Goal: Communication & Community: Ask a question

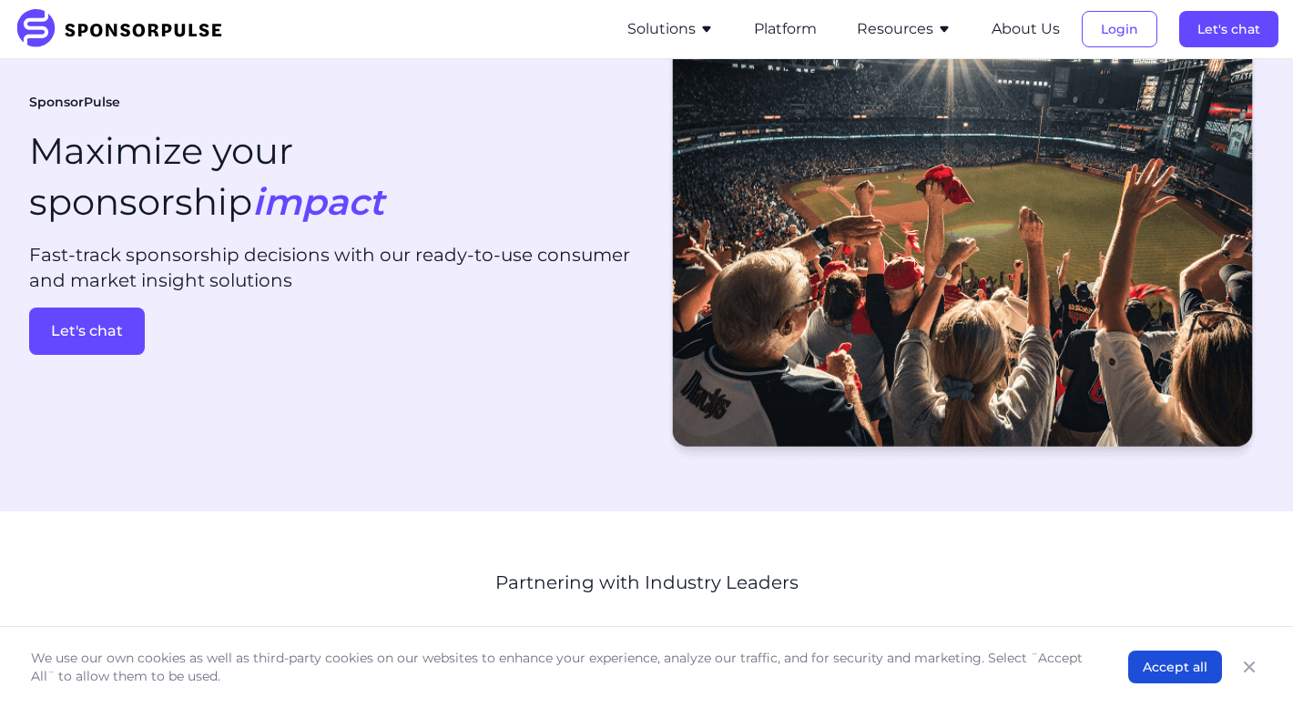
scroll to position [39, 0]
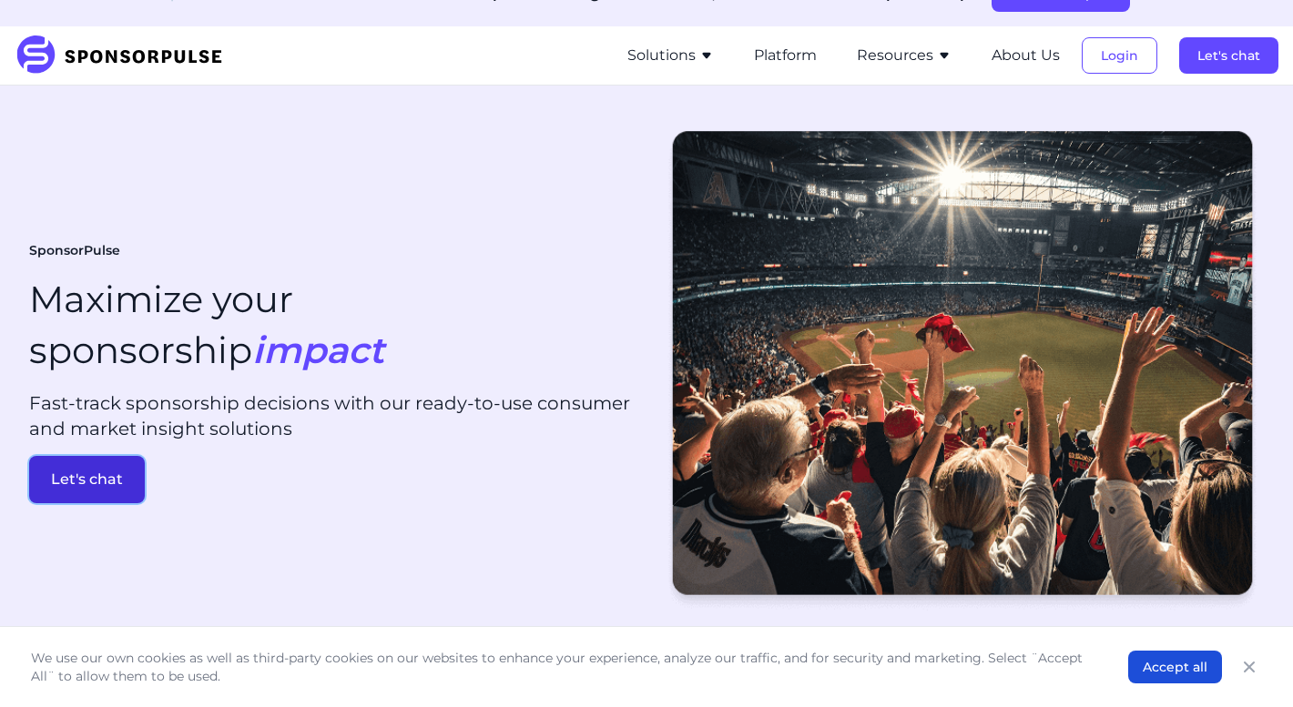
click at [70, 502] on button "Let's chat" at bounding box center [87, 479] width 116 height 47
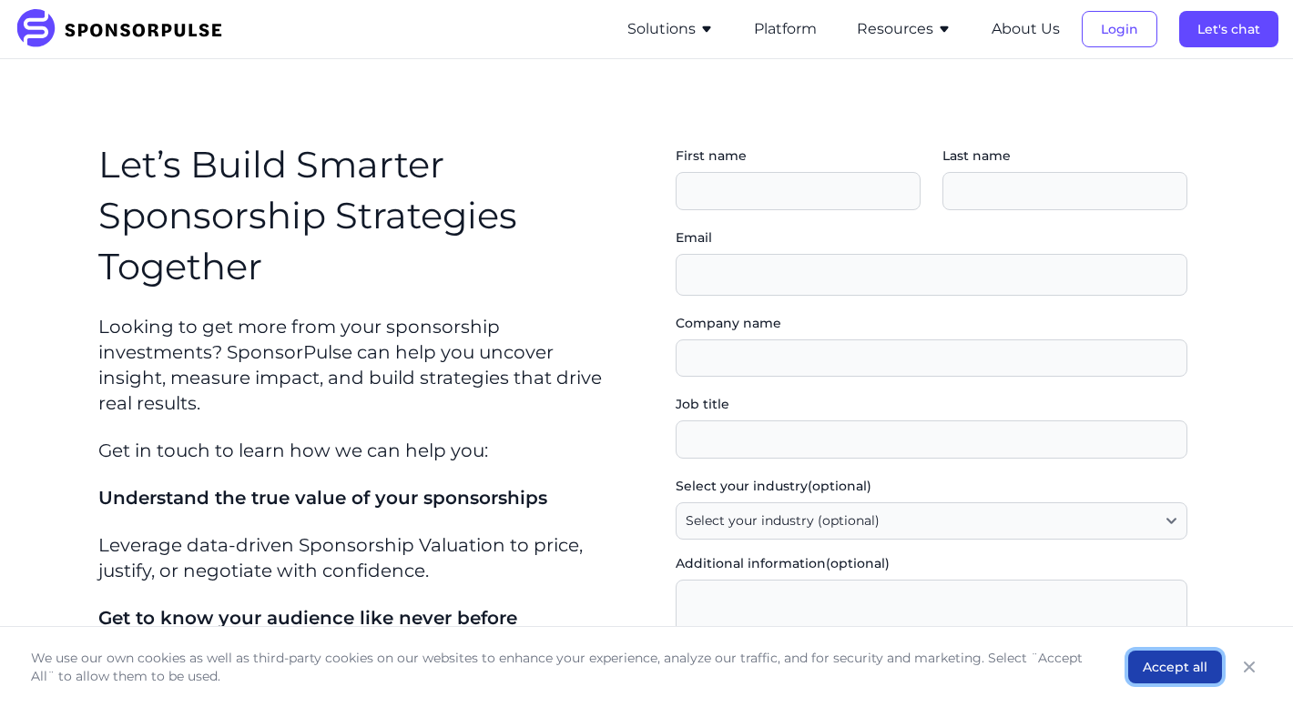
click at [1160, 667] on button "Accept all" at bounding box center [1175, 667] width 94 height 33
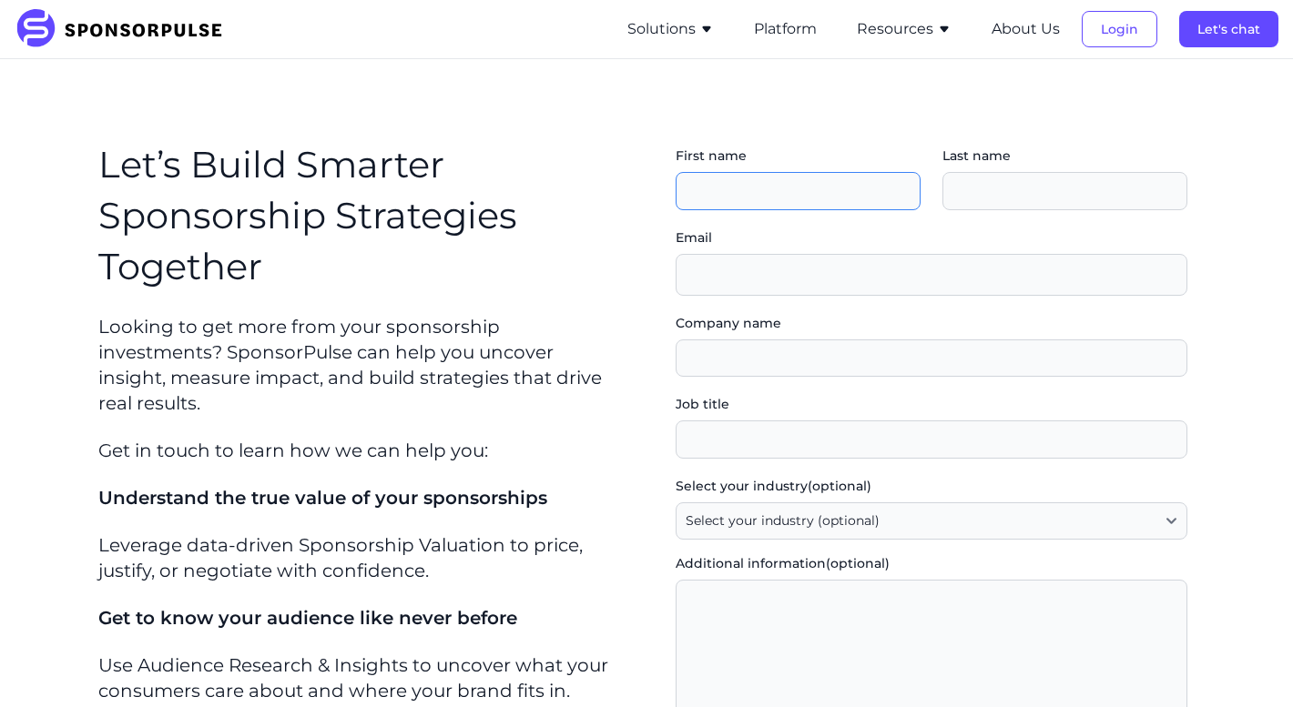
click at [785, 190] on input "First name" at bounding box center [798, 191] width 245 height 38
type input "[PERSON_NAME]"
type input "Young"
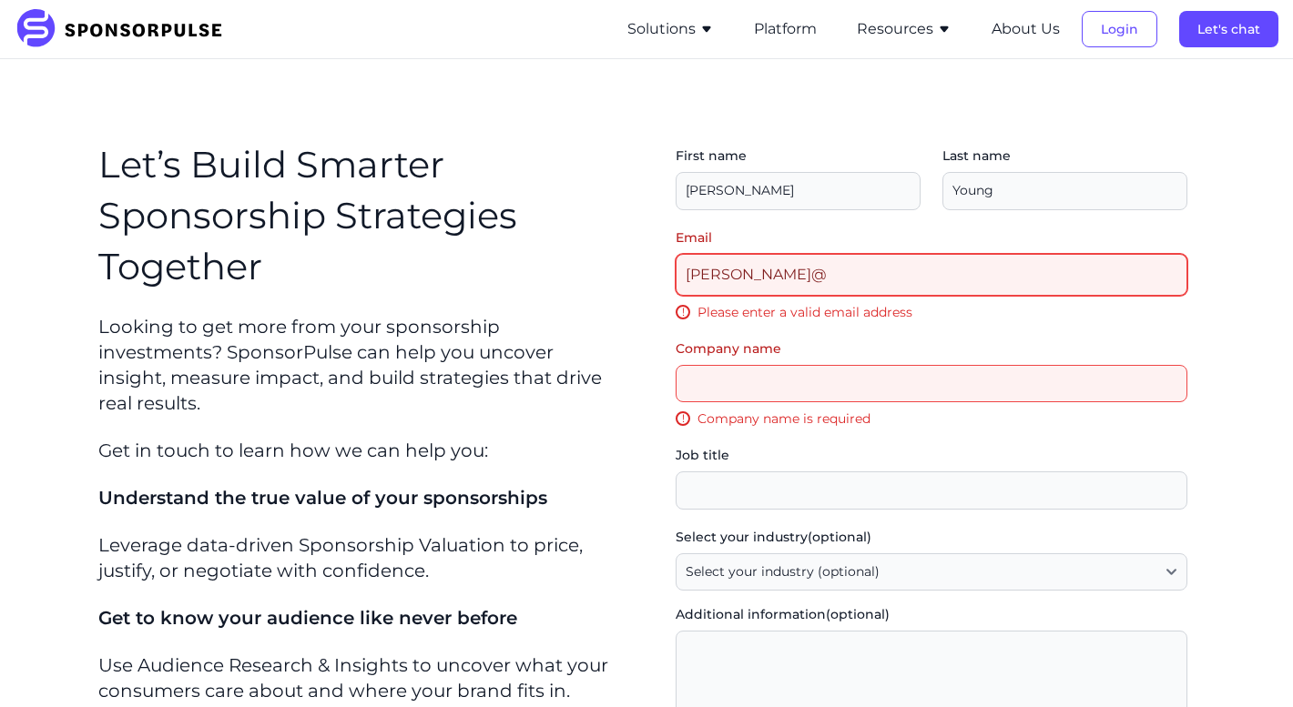
click at [815, 276] on input "[PERSON_NAME]@" at bounding box center [932, 275] width 512 height 42
type input "[EMAIL_ADDRESS][DOMAIN_NAME]"
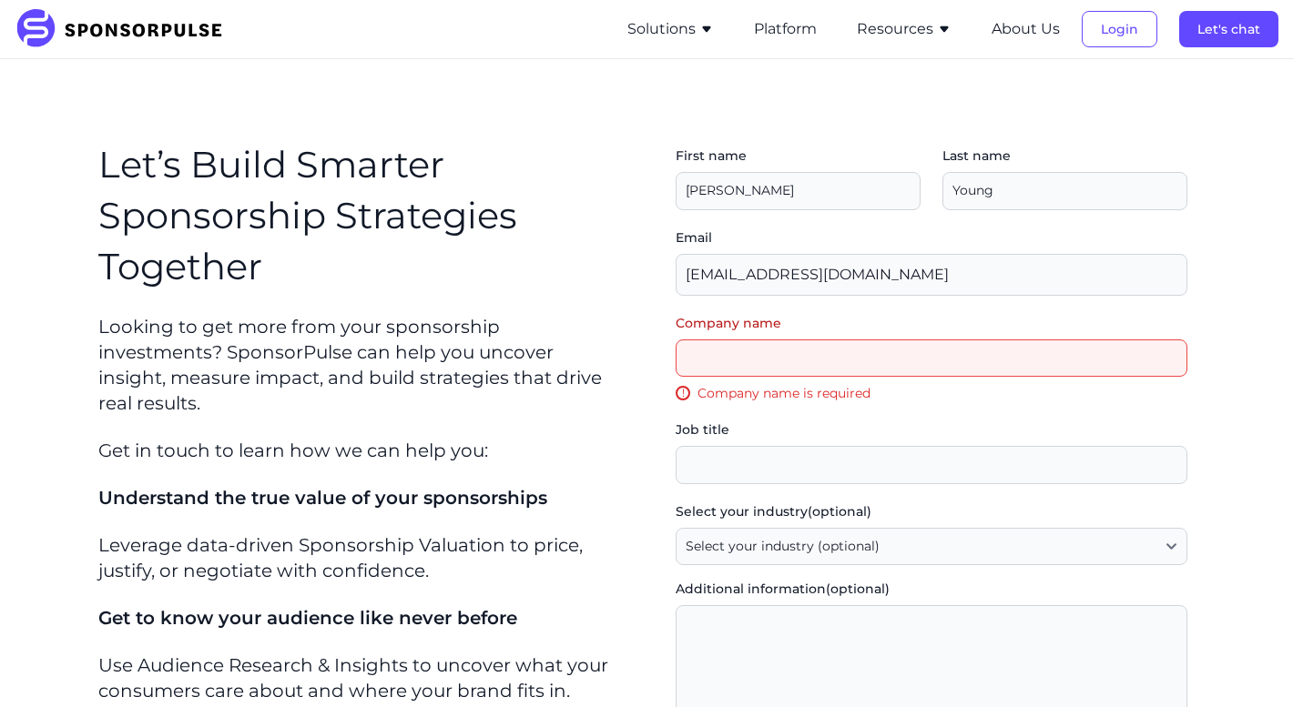
click at [797, 372] on input "Company name" at bounding box center [932, 359] width 512 height 38
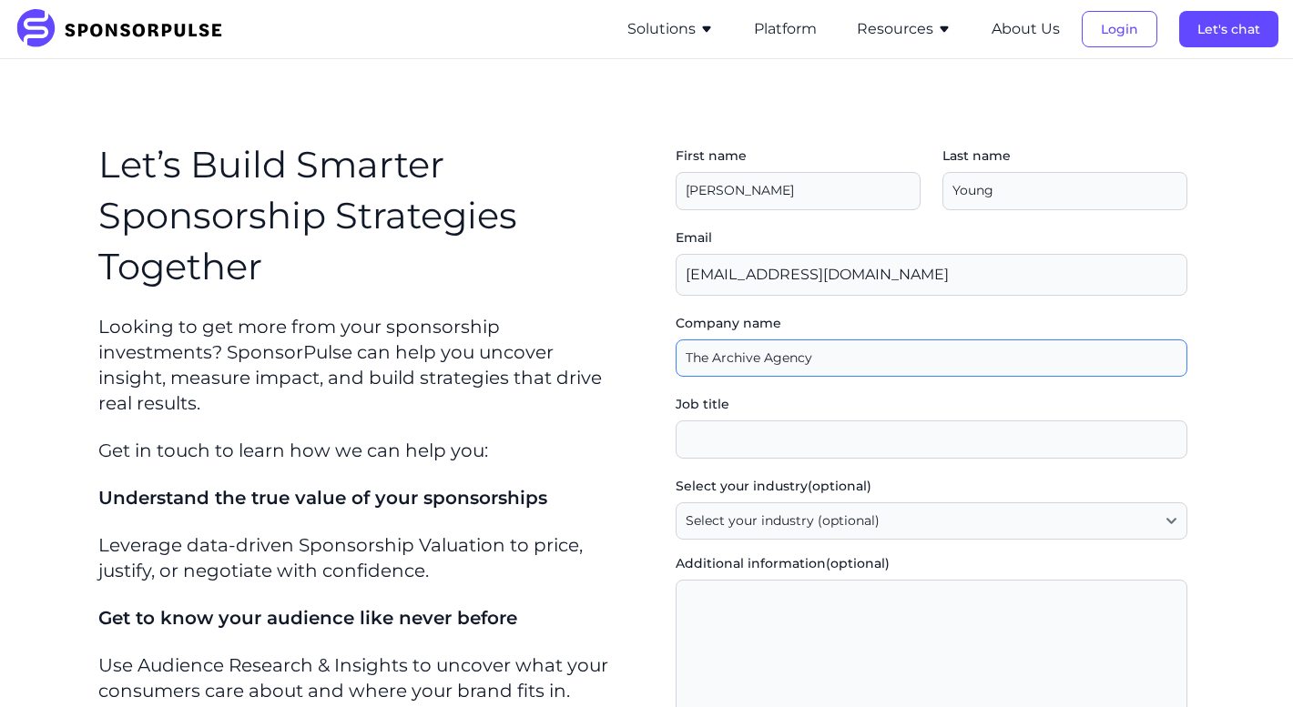
type input "The Archive Agency"
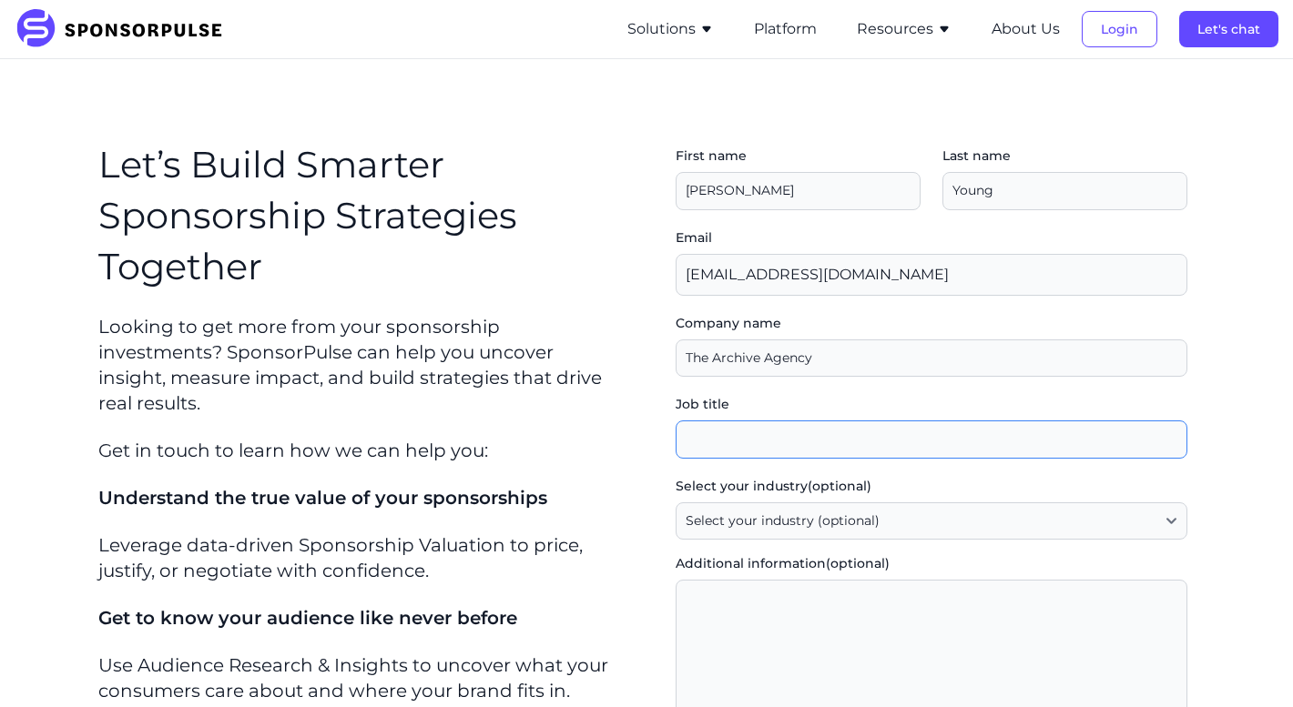
click at [791, 433] on input "Job title" at bounding box center [932, 440] width 512 height 38
type input "CEO"
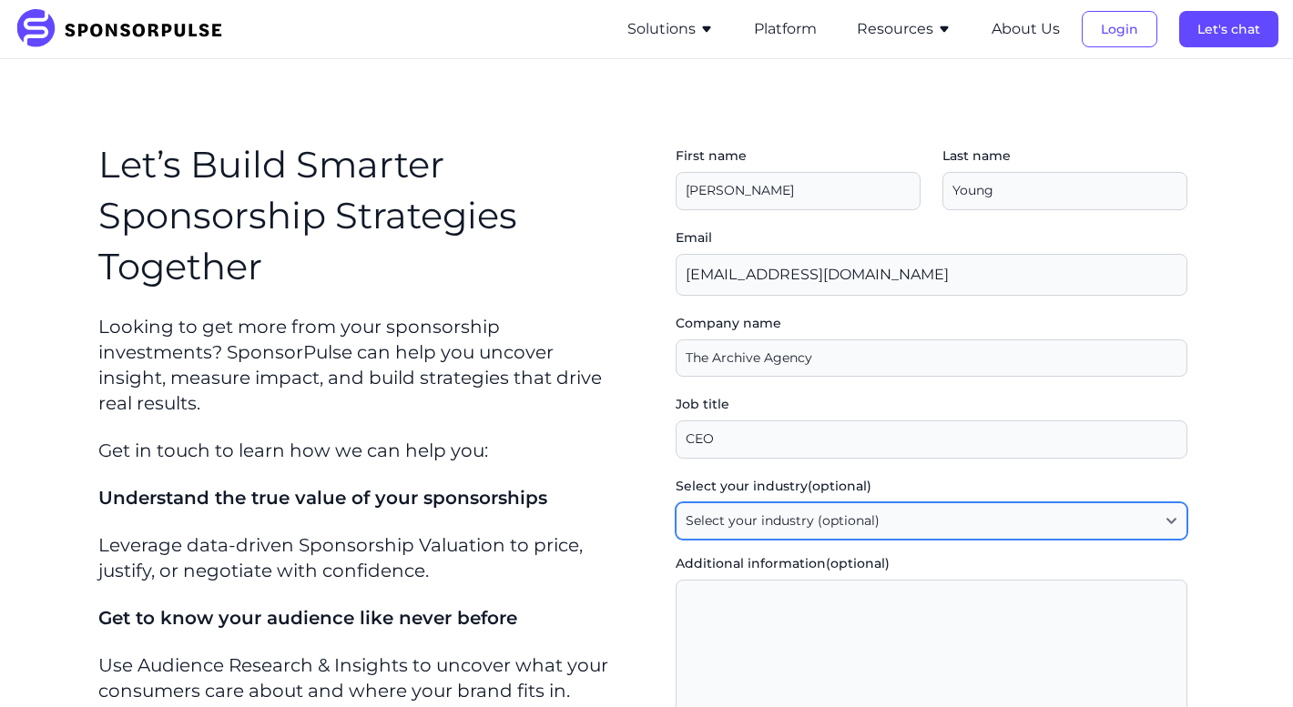
click at [794, 520] on select "Select your industry (optional) Agency / Consultant Automotive / Transportation…" at bounding box center [932, 522] width 512 height 38
select select "Other"
click at [676, 503] on select "Select your industry (optional) Agency / Consultant Automotive / Transportation…" at bounding box center [932, 522] width 512 height 38
click at [772, 527] on select "Select your industry (optional) Agency / Consultant Automotive / Transportation…" at bounding box center [932, 522] width 512 height 38
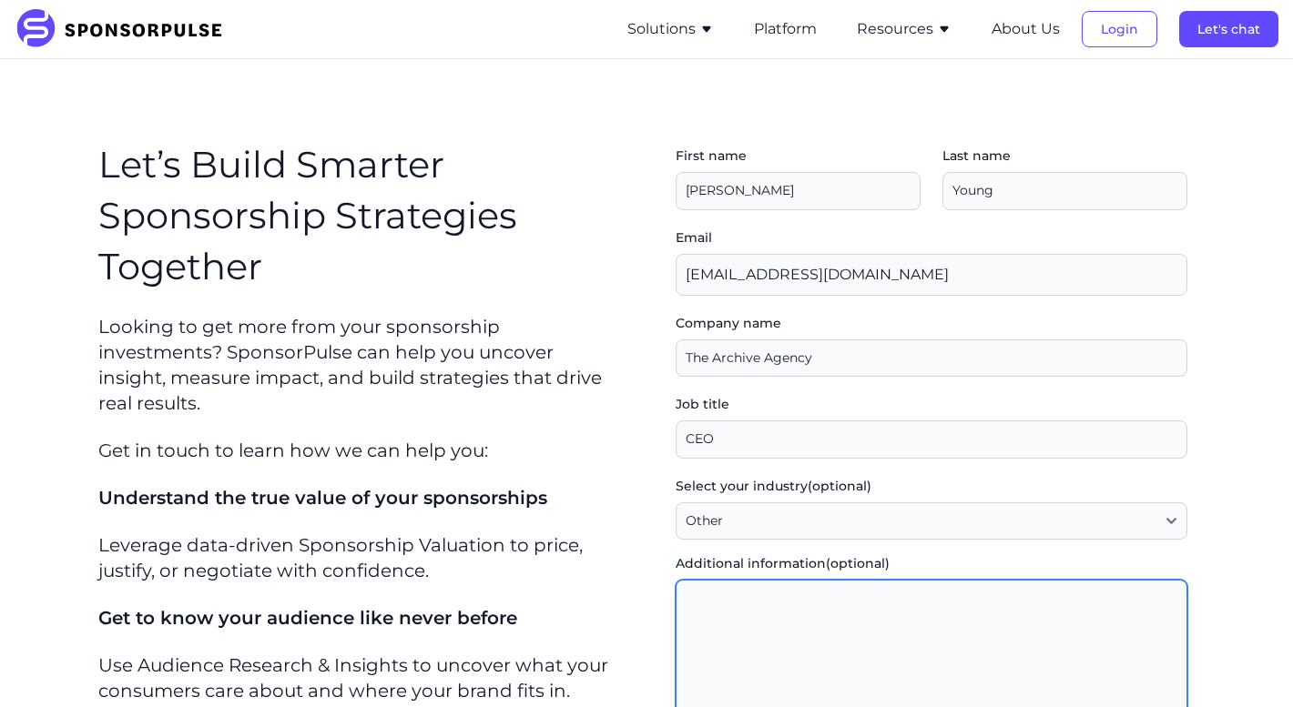
click at [749, 599] on textarea "Additional information (optional)" at bounding box center [932, 706] width 512 height 252
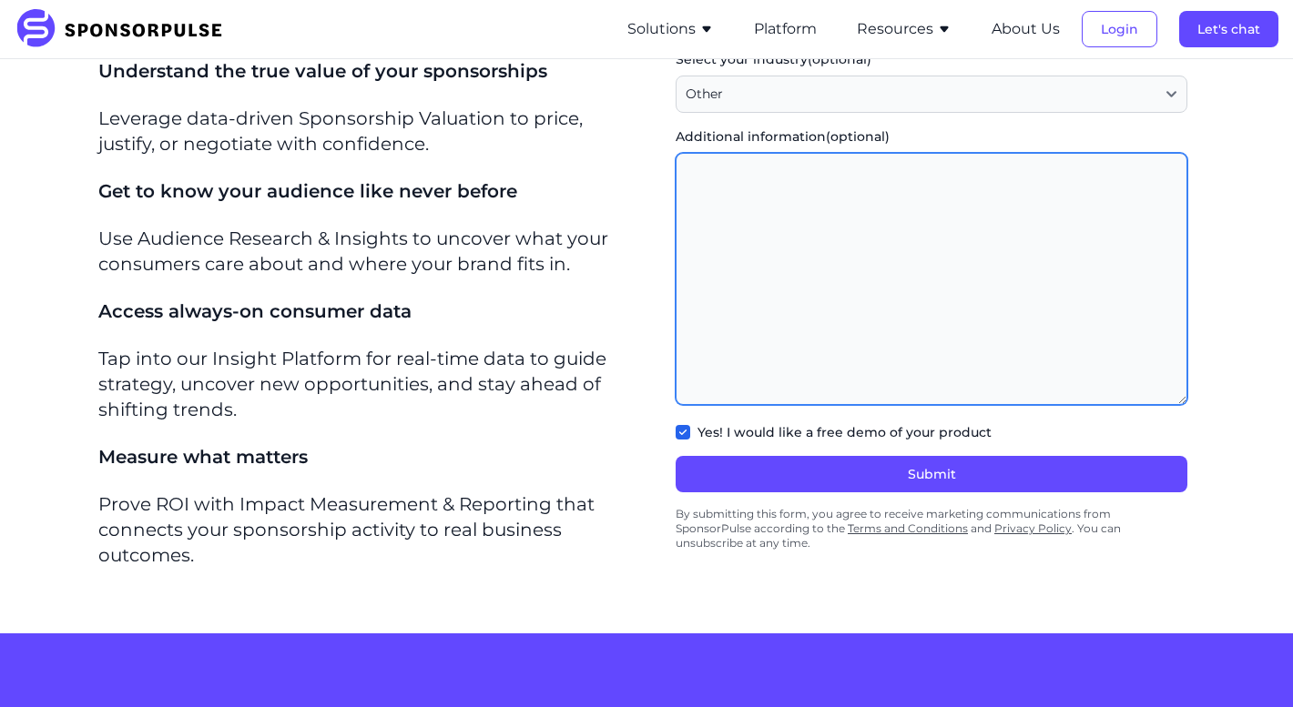
scroll to position [430, 0]
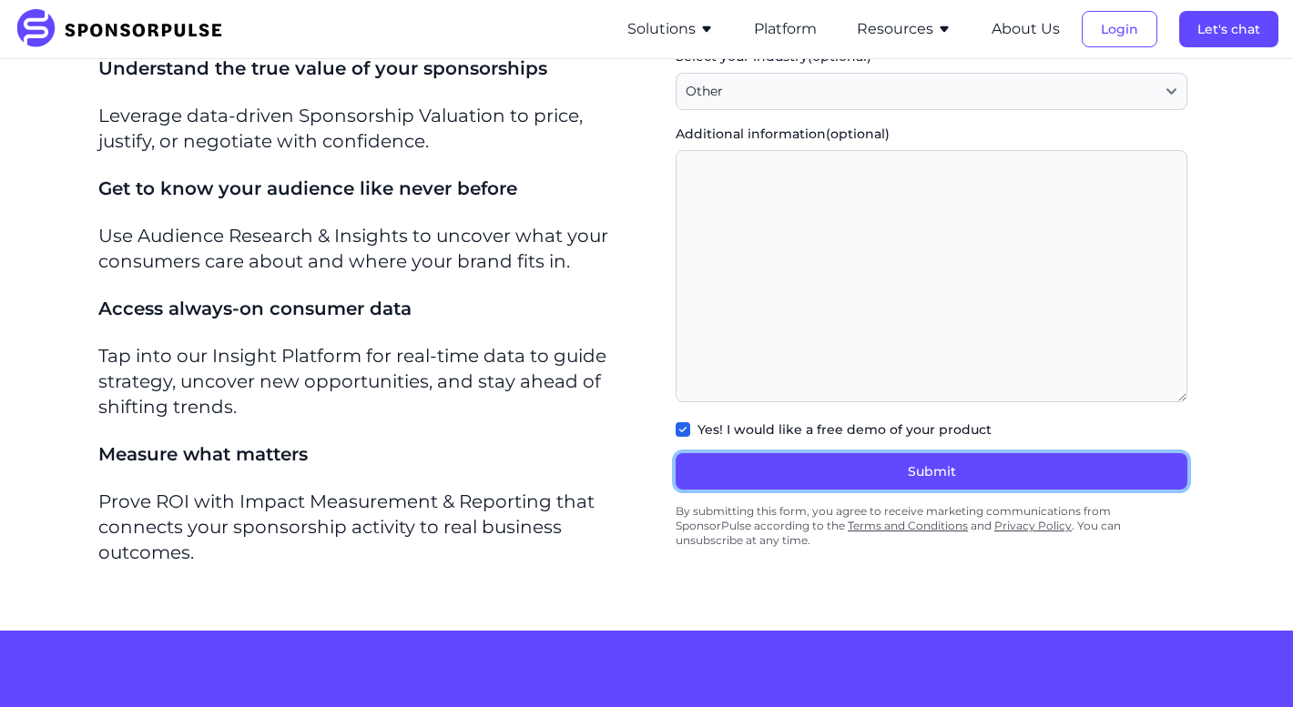
click at [996, 483] on button "Submit" at bounding box center [932, 471] width 512 height 36
